Goal: Information Seeking & Learning: Find specific fact

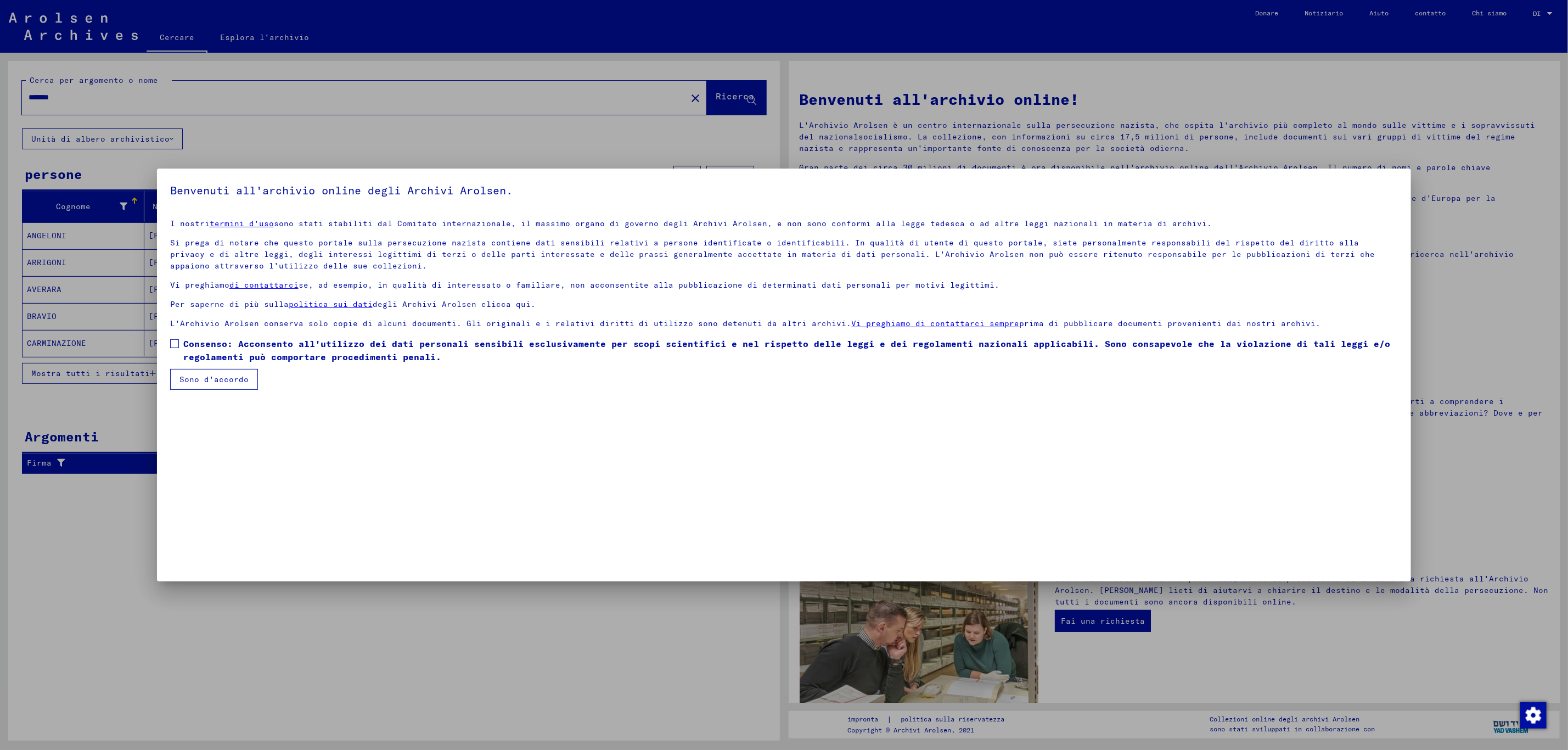
click at [170, 344] on span at bounding box center [175, 344] width 9 height 9
click at [194, 380] on font "Sono d'accordo" at bounding box center [213, 379] width 69 height 9
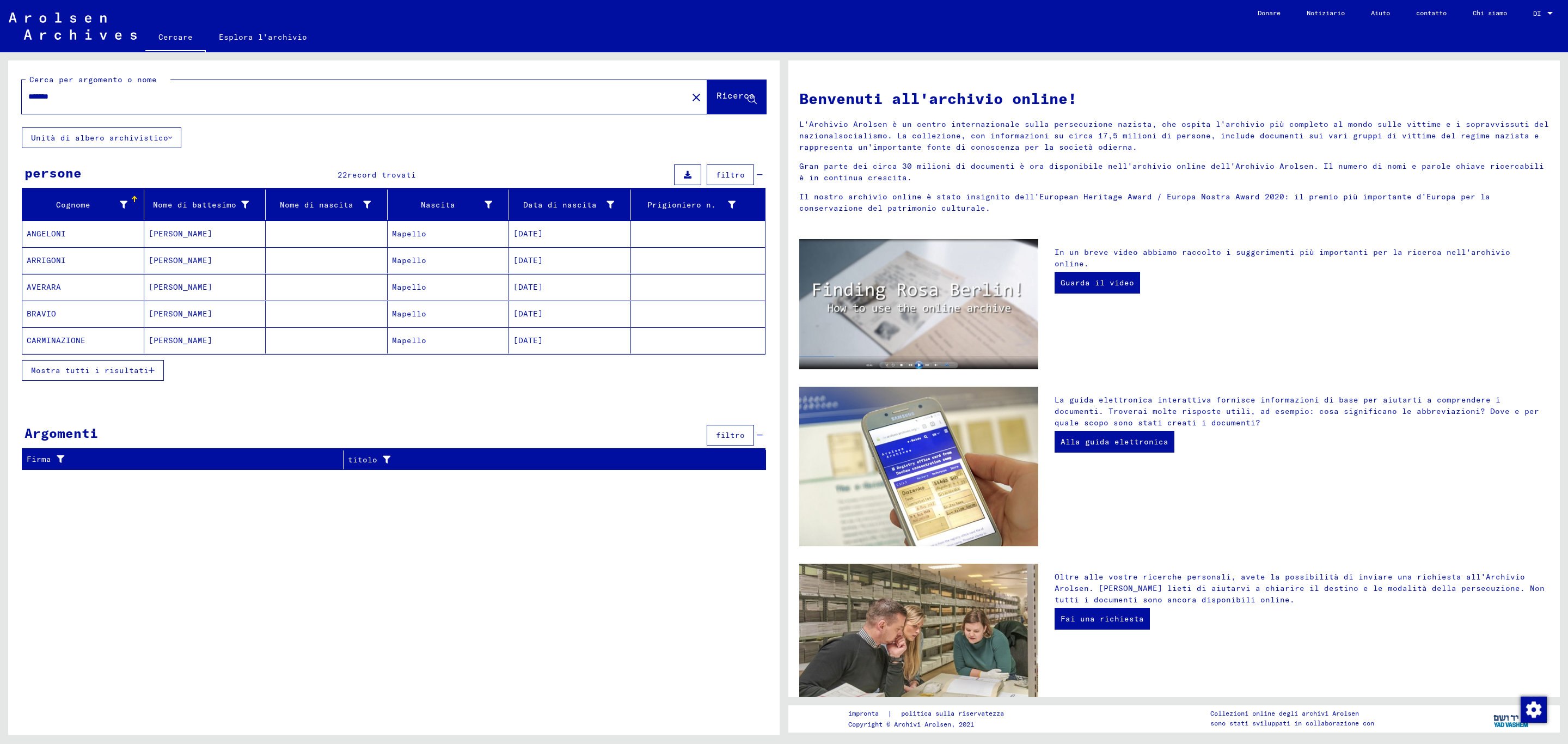
click at [97, 375] on font "Mostra tutti i risultati" at bounding box center [90, 370] width 118 height 9
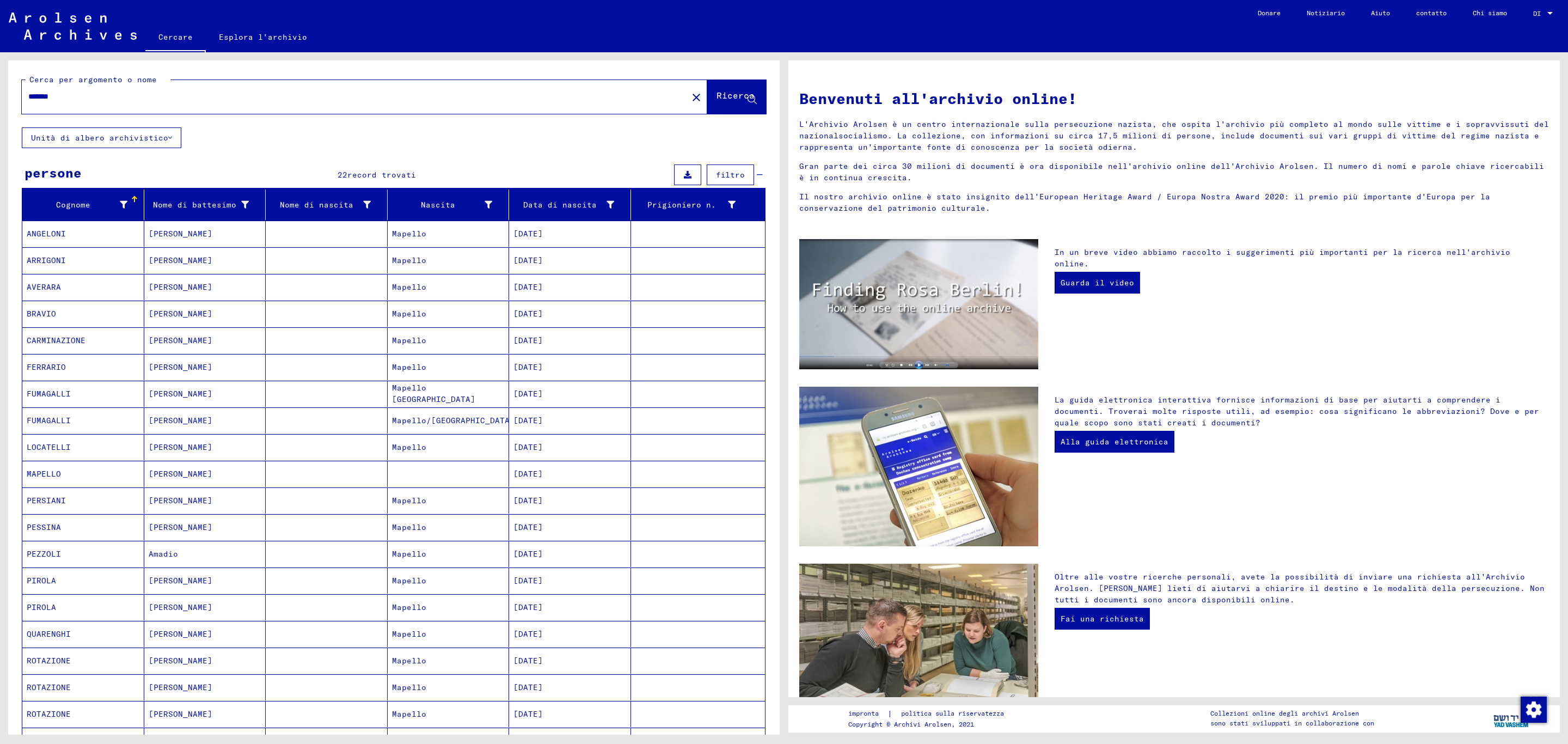
click at [66, 227] on mat-cell "ANGELONI" at bounding box center [83, 233] width 122 height 26
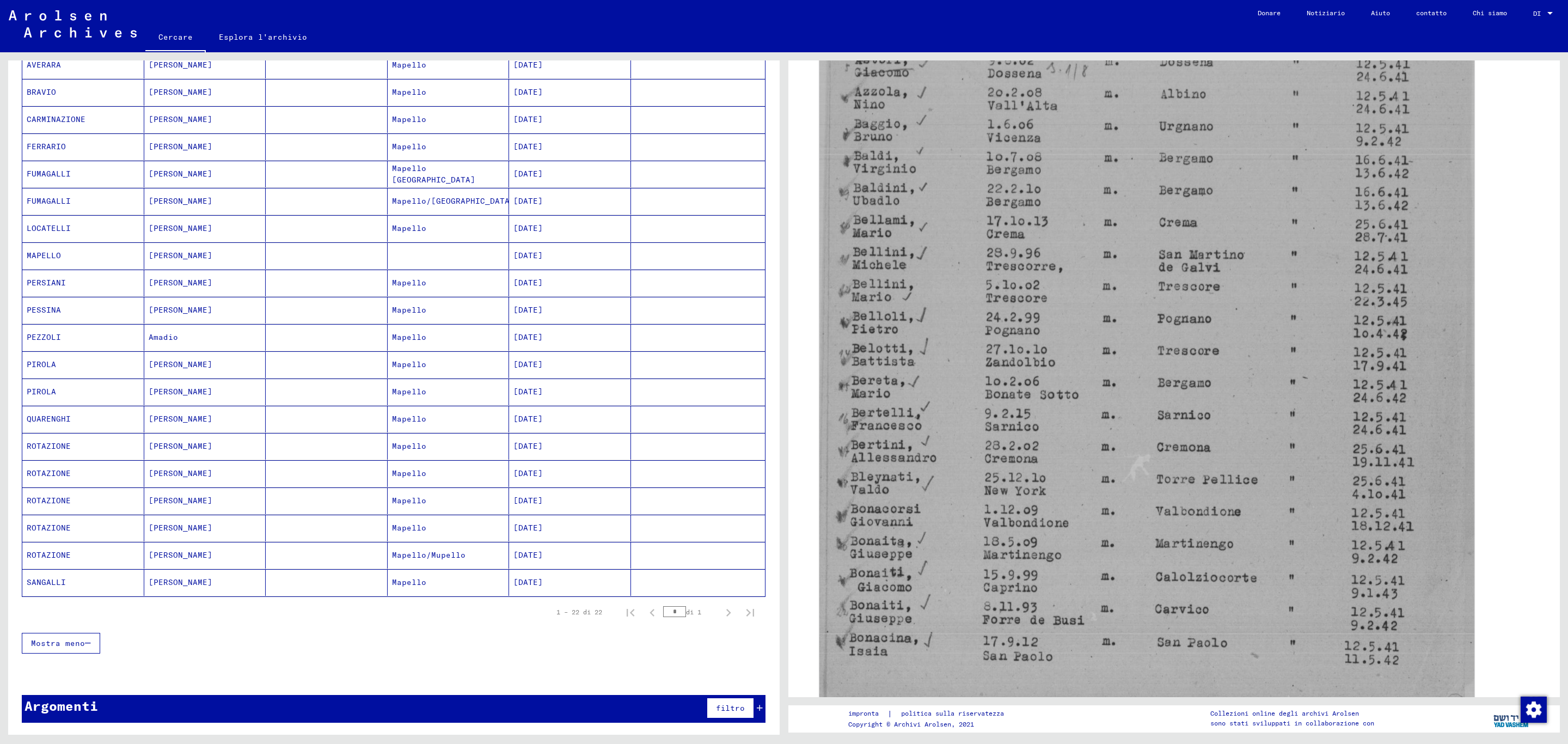
scroll to position [408, 0]
click at [41, 360] on font "PIROLA" at bounding box center [41, 364] width 29 height 9
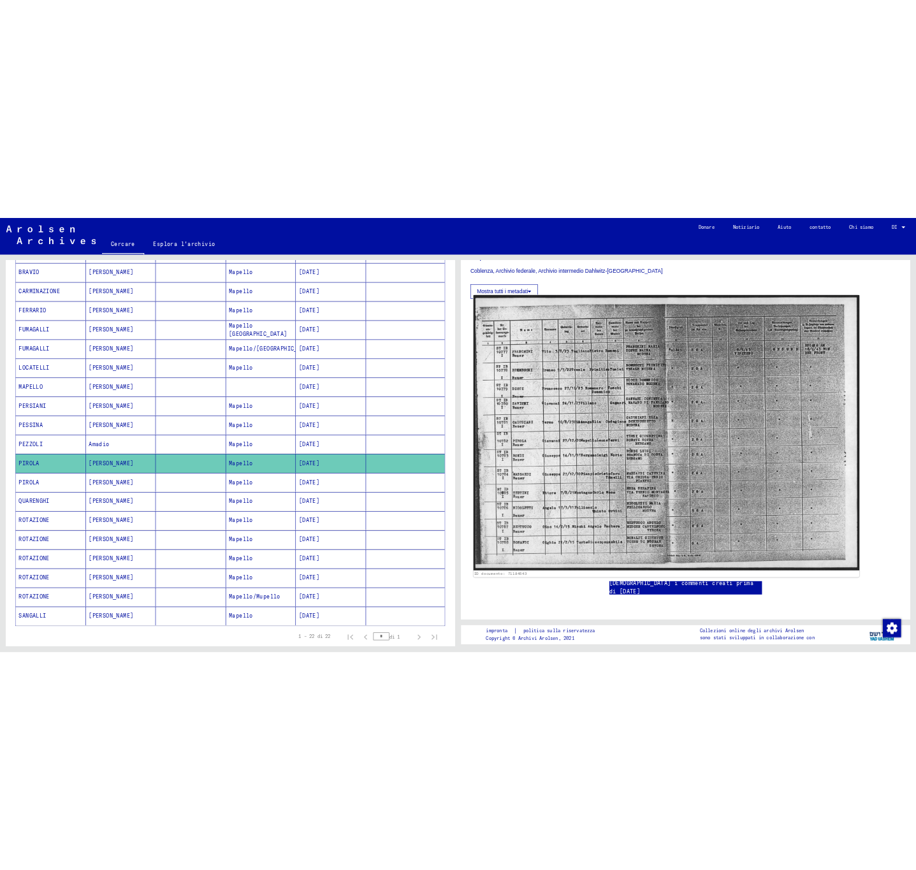
scroll to position [287, 0]
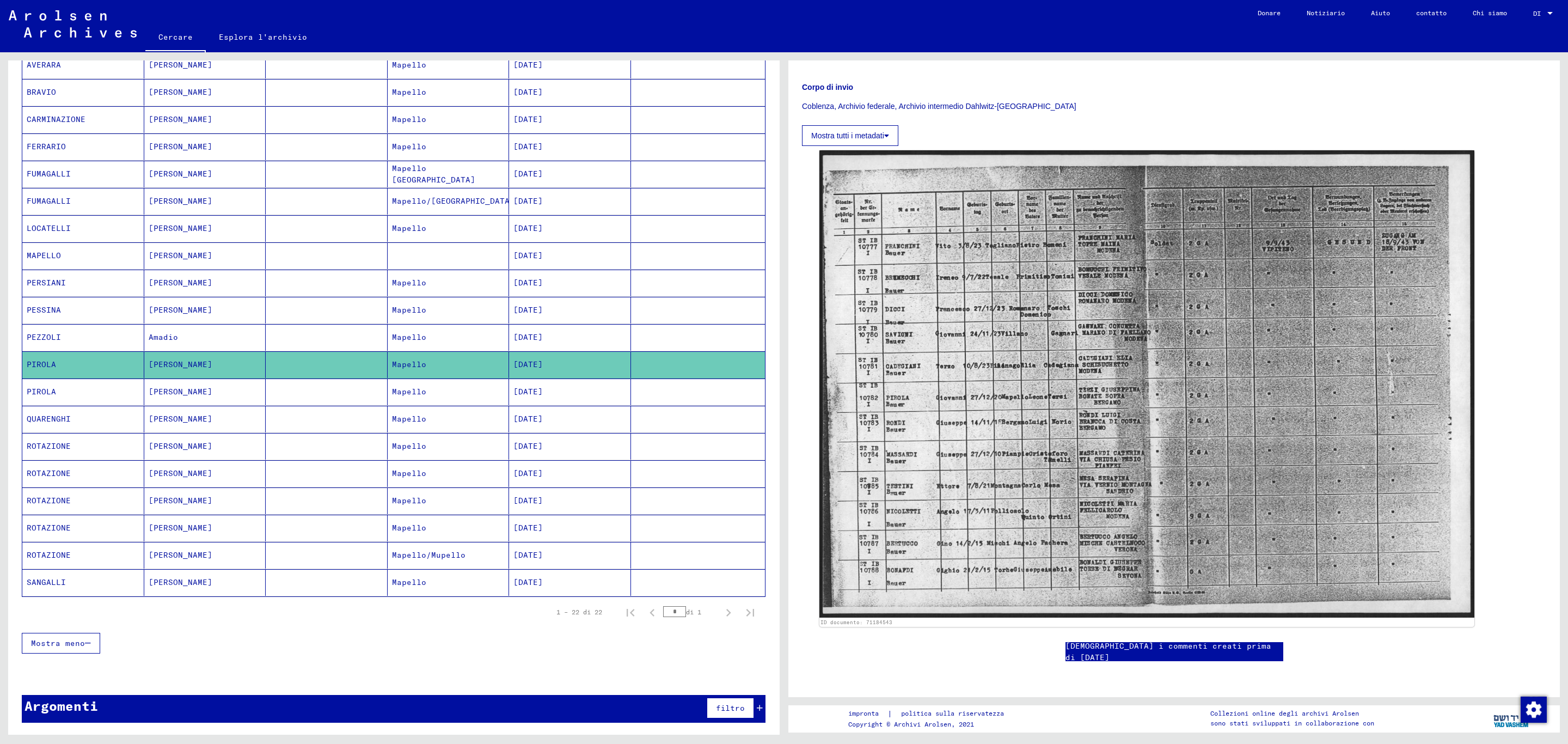
click at [631, 363] on mat-cell at bounding box center [698, 364] width 134 height 26
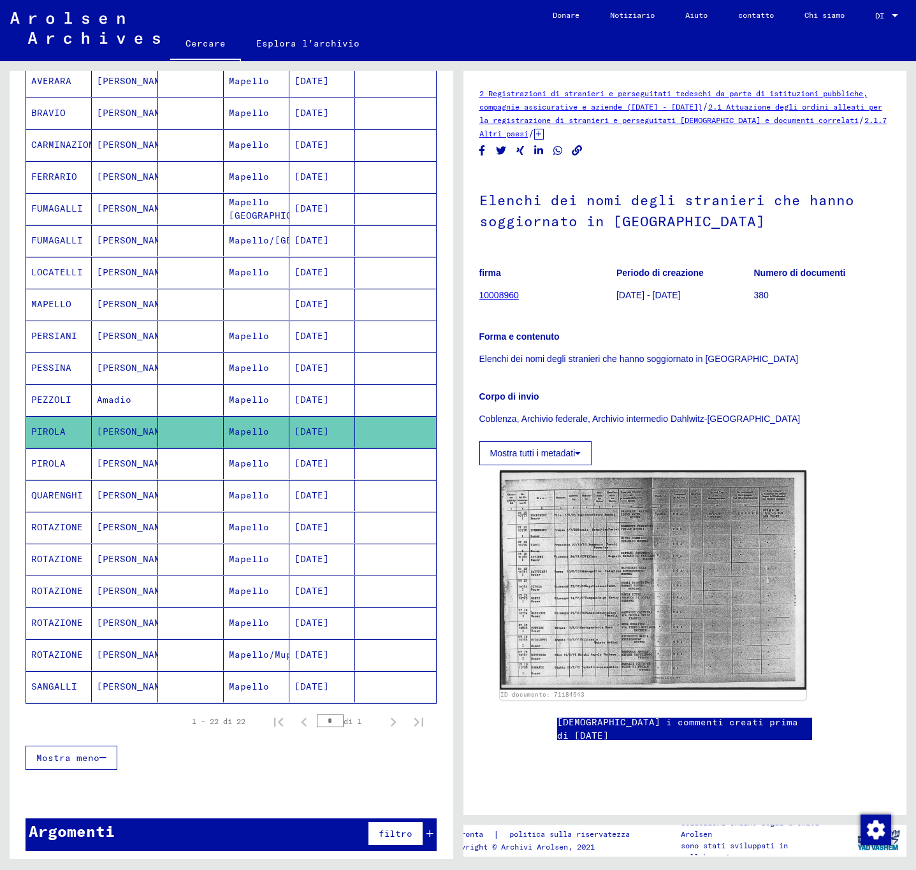
scroll to position [279, 0]
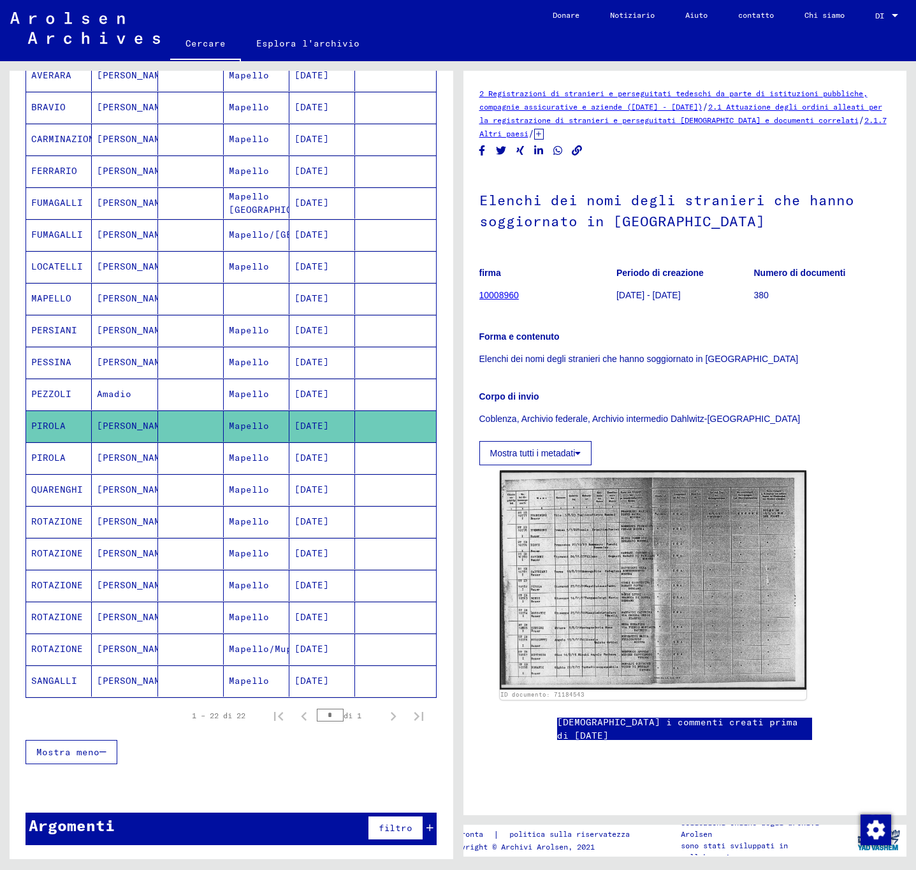
click at [66, 325] on font "PERSIANI" at bounding box center [54, 330] width 46 height 11
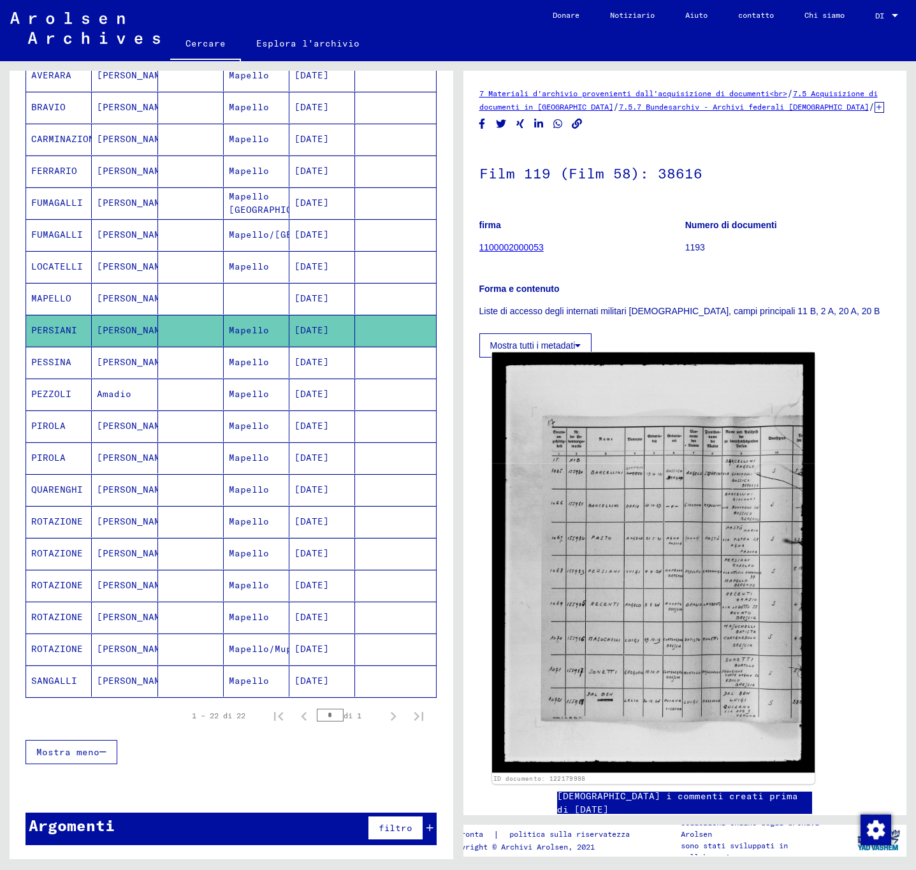
click at [611, 534] on img at bounding box center [653, 563] width 323 height 421
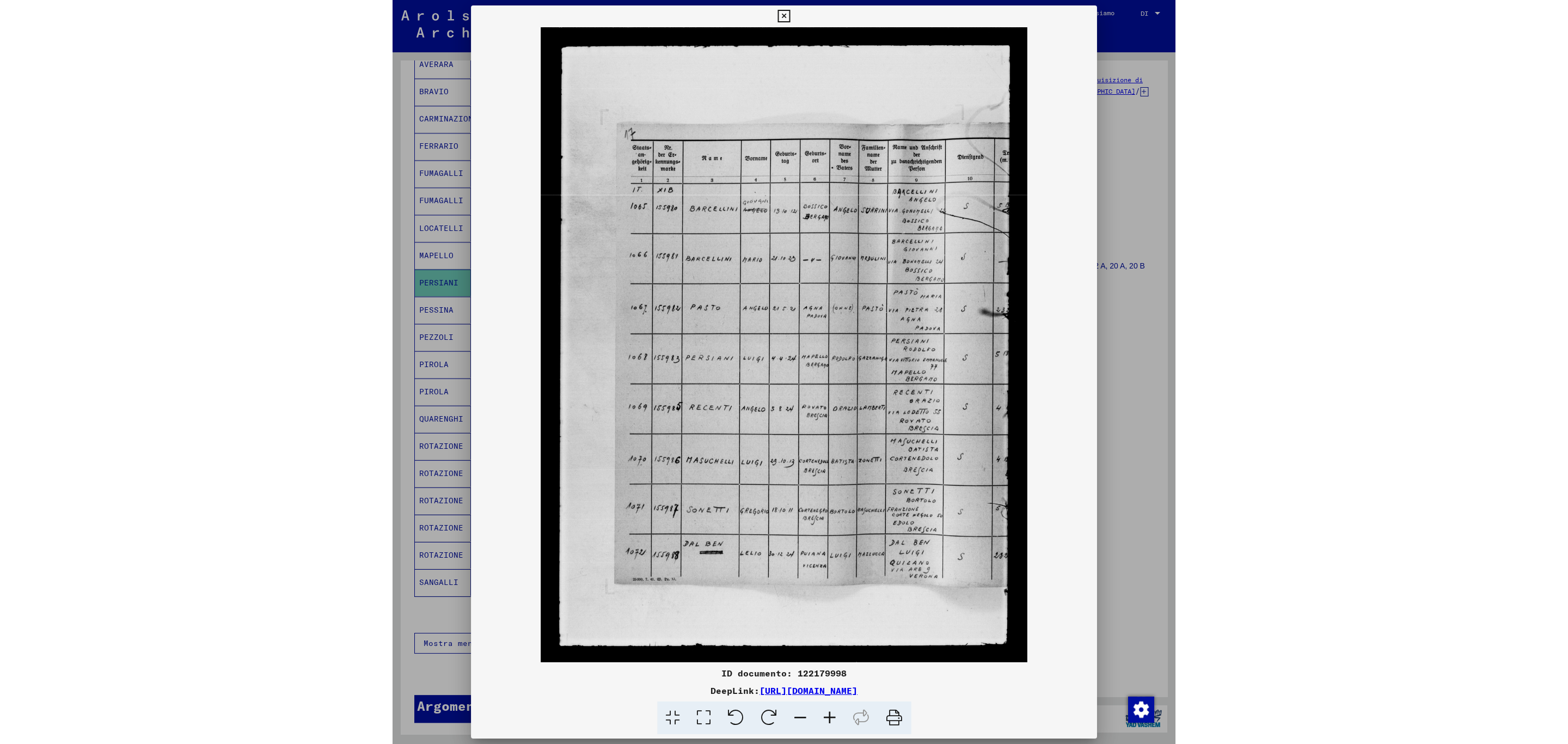
scroll to position [237, 0]
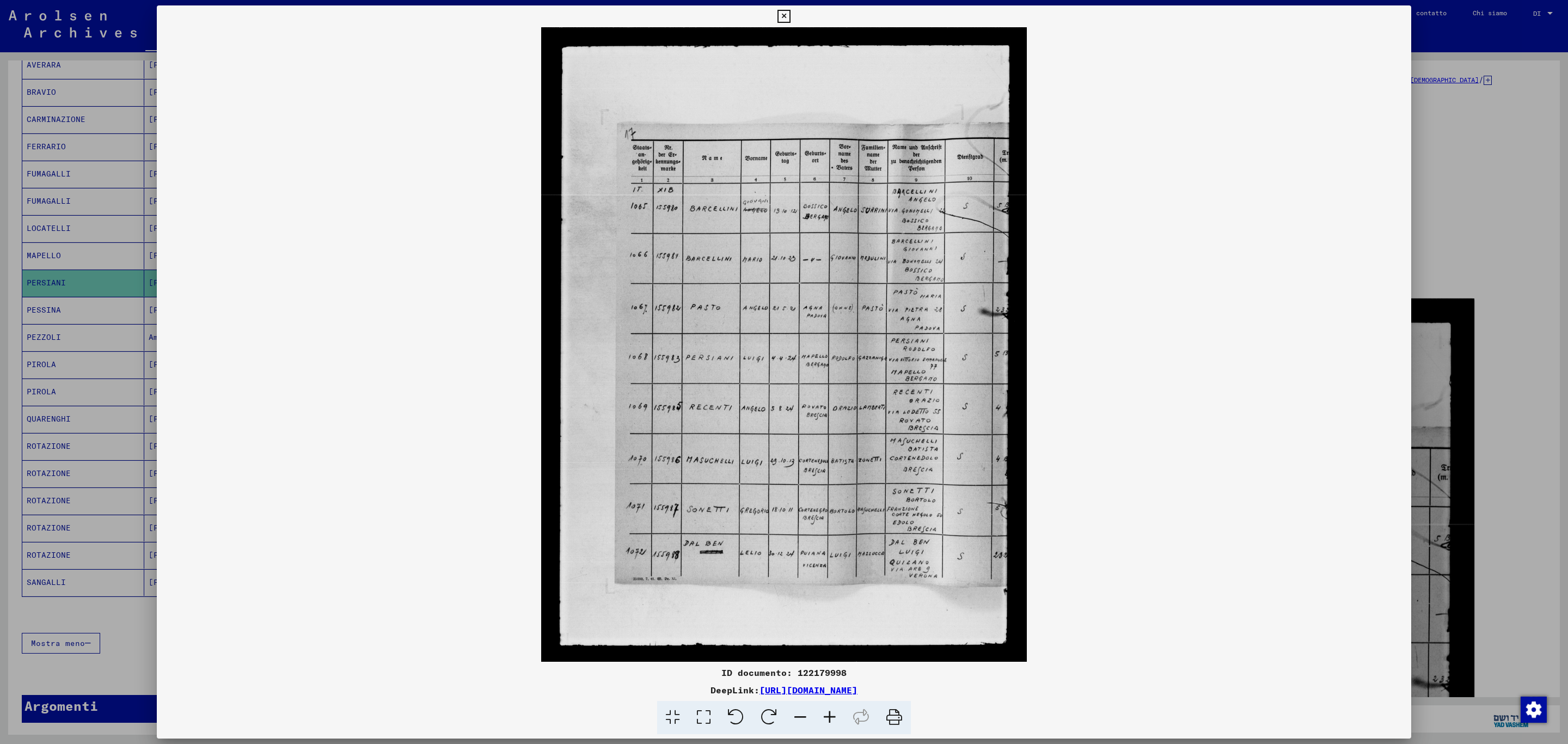
click at [1000, 383] on img at bounding box center [784, 344] width 1255 height 635
click at [764, 690] on font "[URL][DOMAIN_NAME]" at bounding box center [808, 689] width 98 height 11
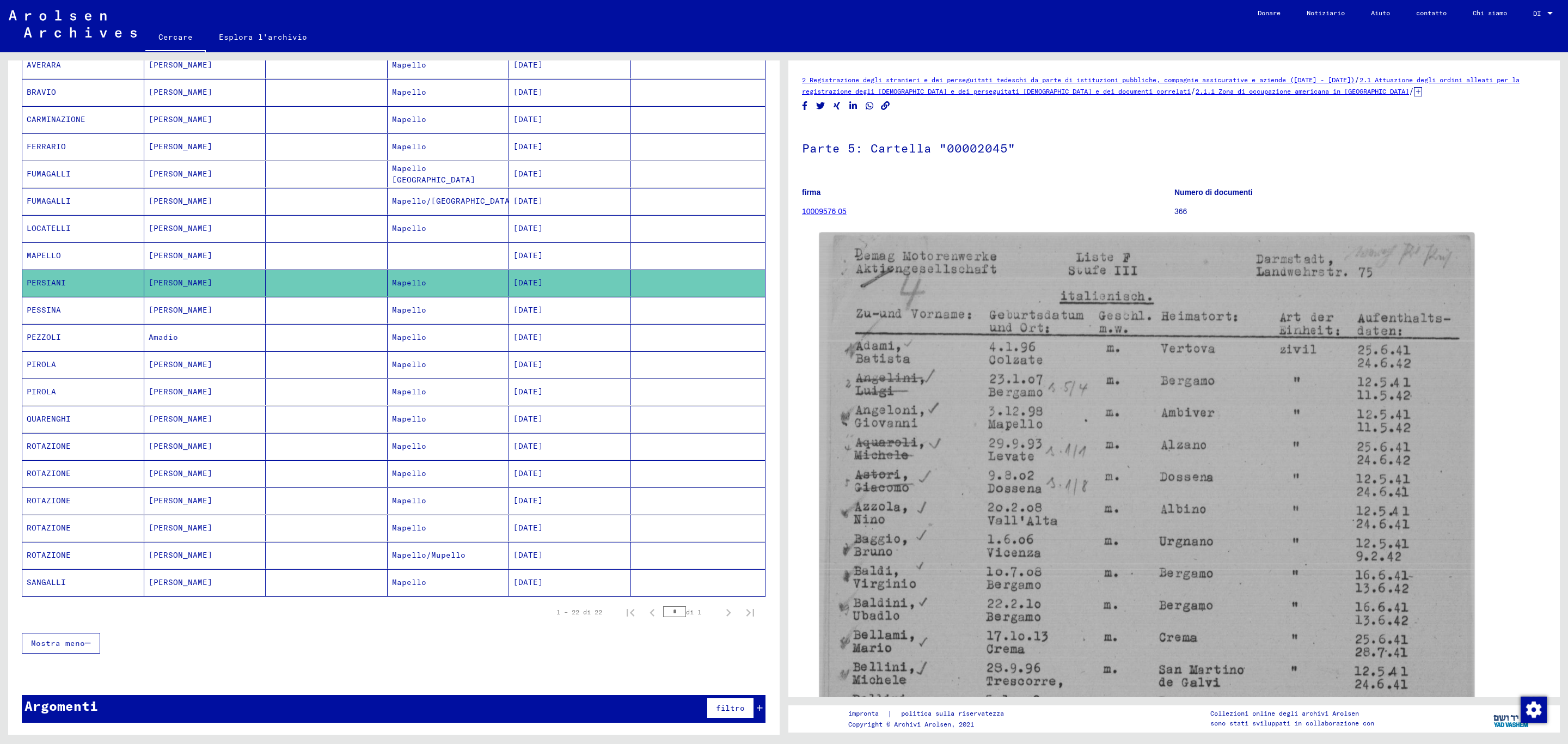
scroll to position [220, 0]
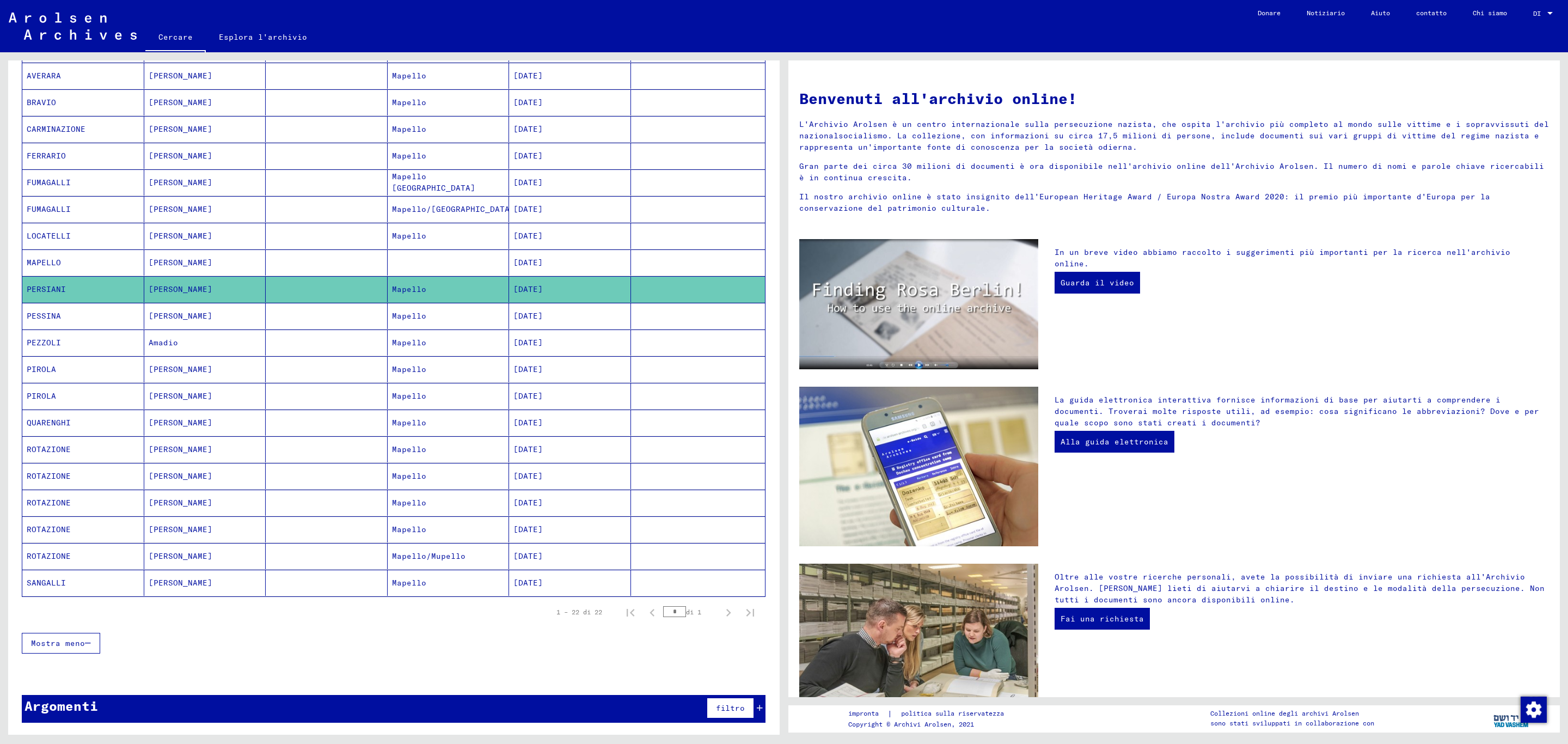
click at [438, 48] on div "Cercare Esplora l'archivio" at bounding box center [694, 38] width 1099 height 28
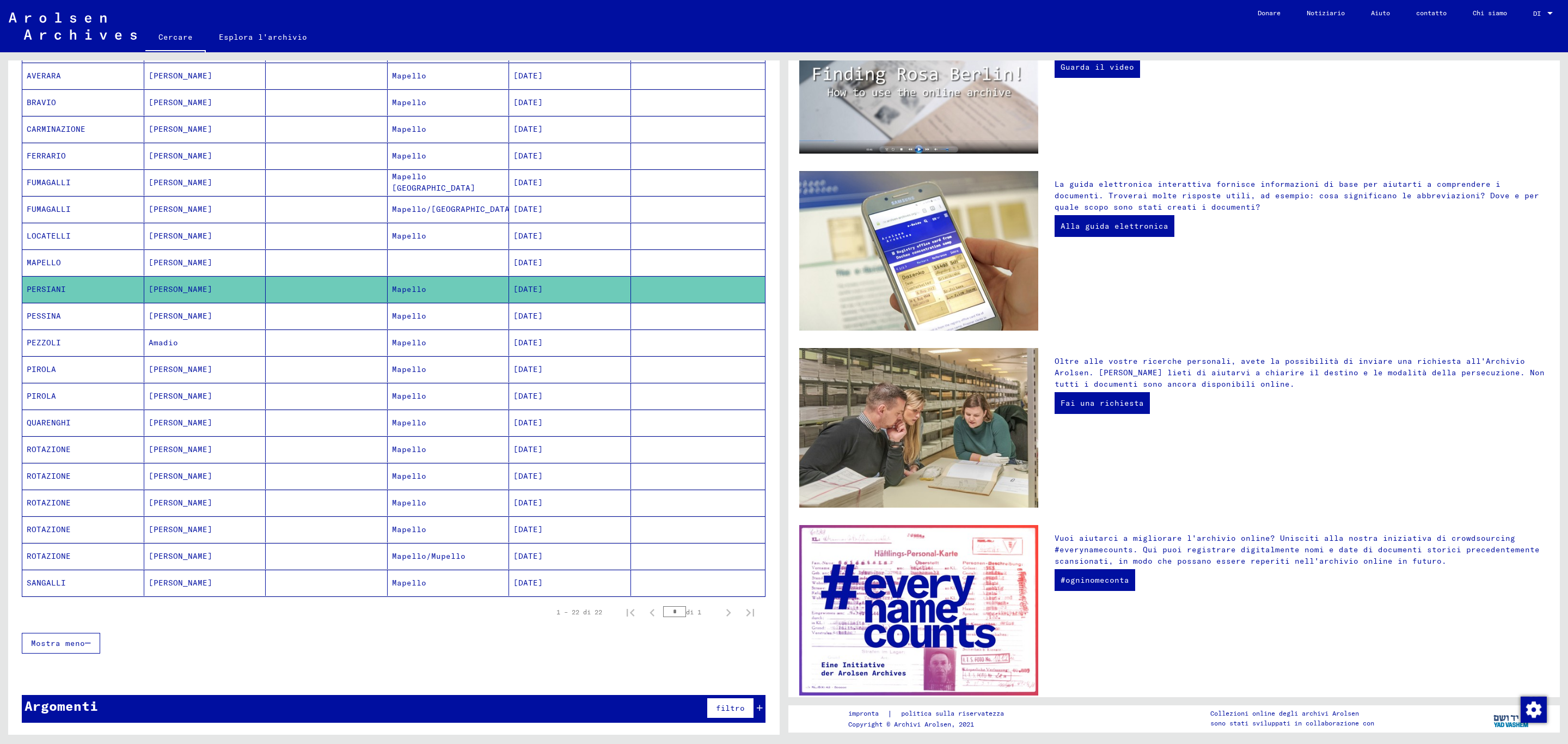
scroll to position [260, 0]
